Goal: Task Accomplishment & Management: Manage account settings

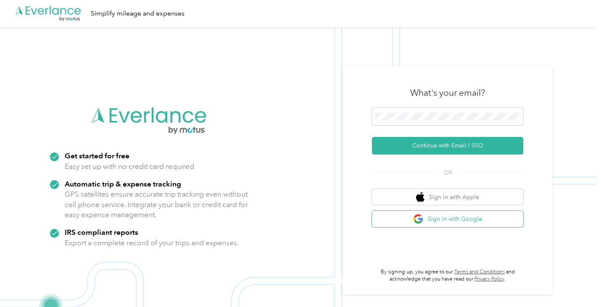
click at [415, 217] on button "Sign in with Google" at bounding box center [447, 219] width 151 height 16
